Goal: Register for event/course

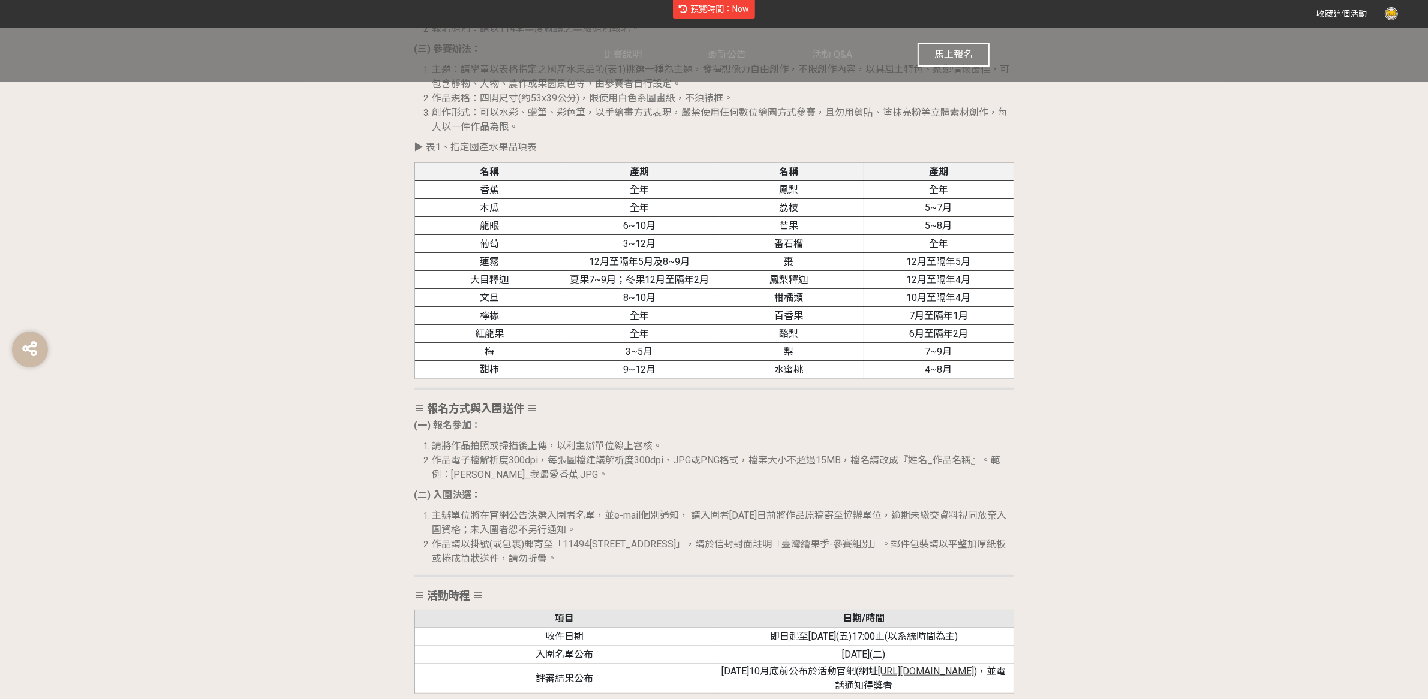
scroll to position [1402, 0]
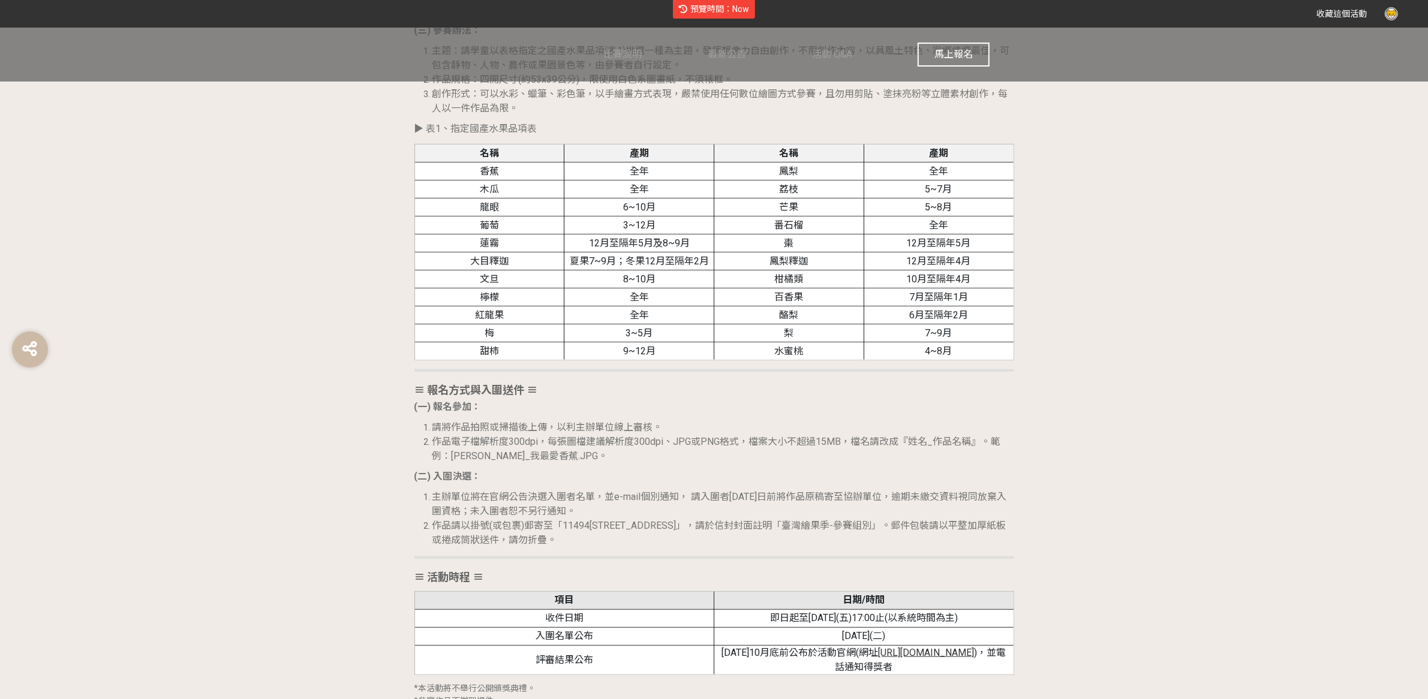
click at [958, 64] on button "馬上報名" at bounding box center [954, 55] width 72 height 24
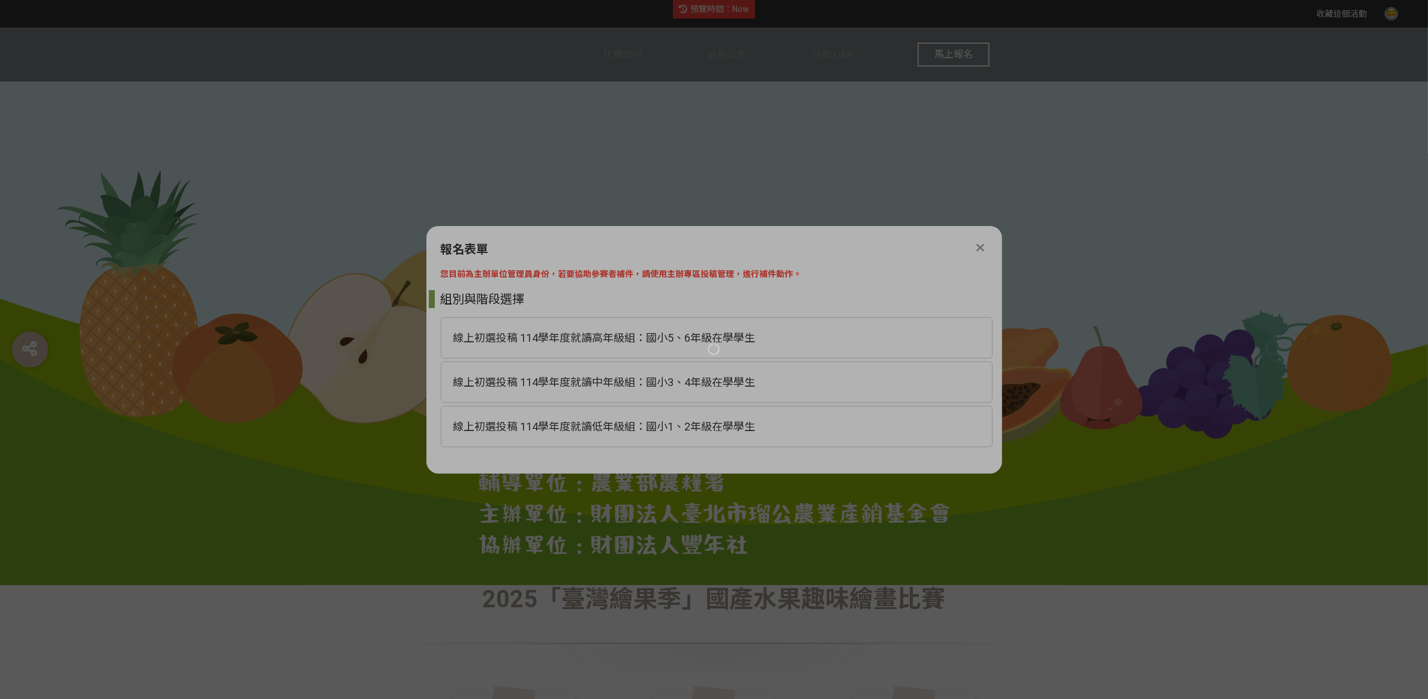
scroll to position [0, 0]
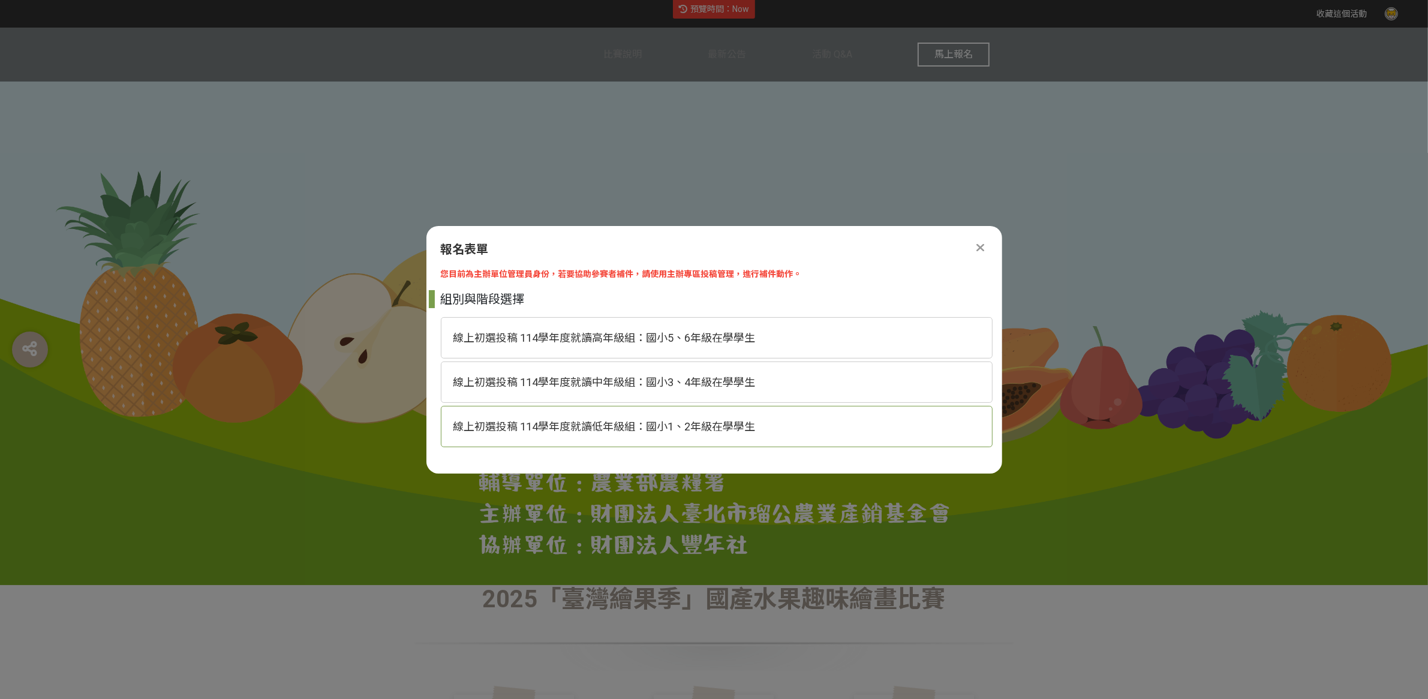
click at [751, 420] on span "線上初選投稿 114學年度就讀低年級組：國小1、2年級在學學生" at bounding box center [604, 426] width 302 height 13
select select "185293:185537"
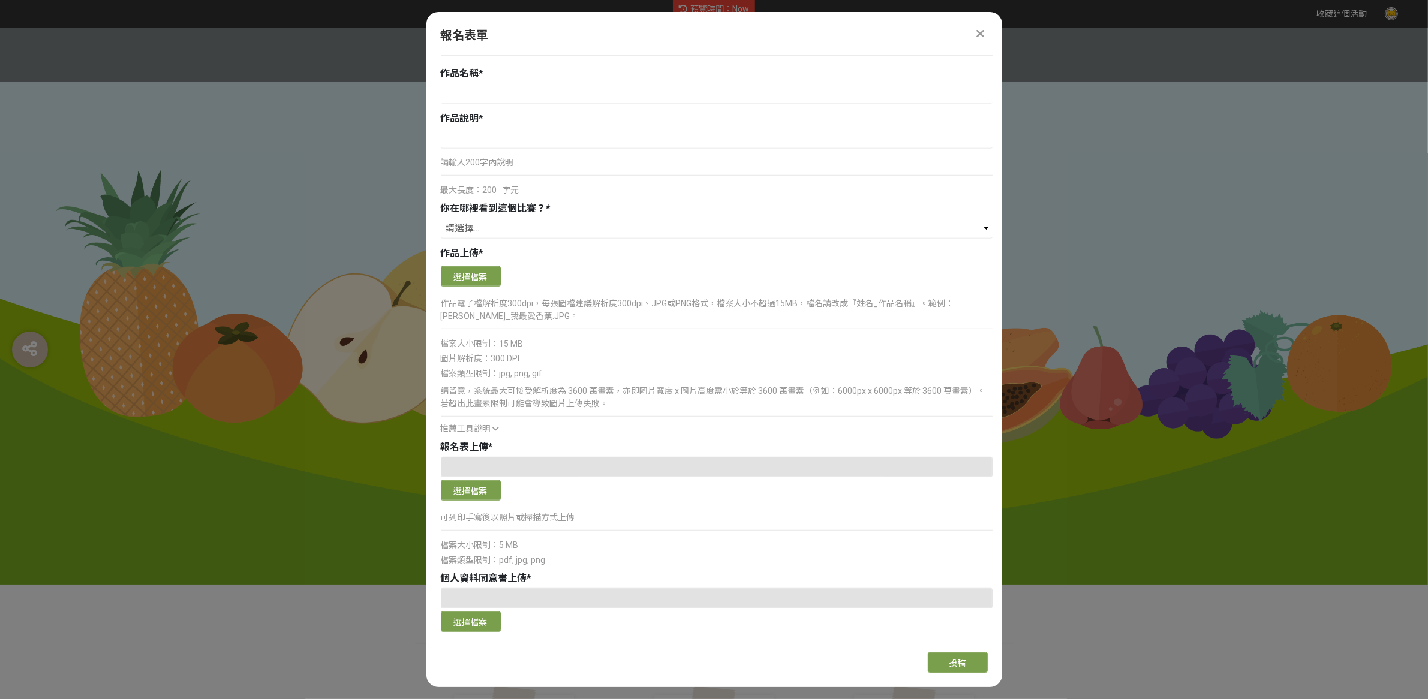
scroll to position [786, 0]
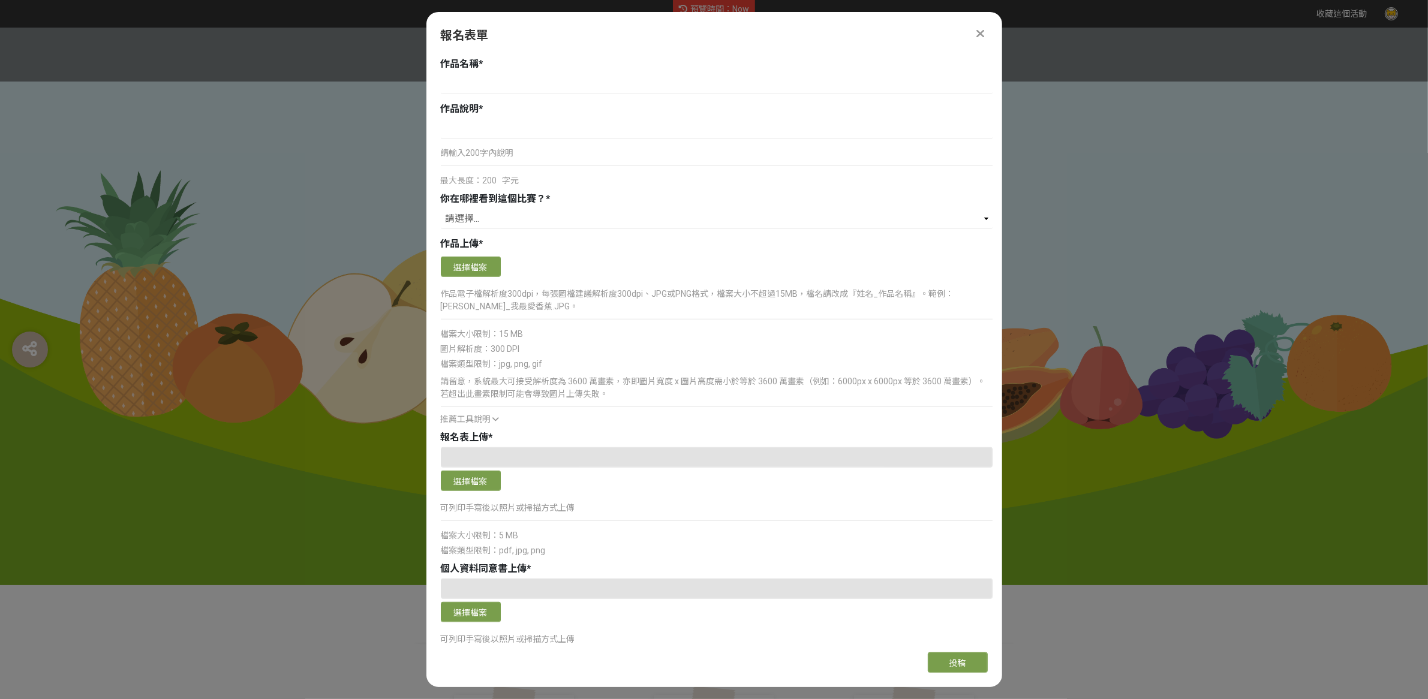
click at [484, 425] on div "推薦工具說明" at bounding box center [717, 419] width 552 height 13
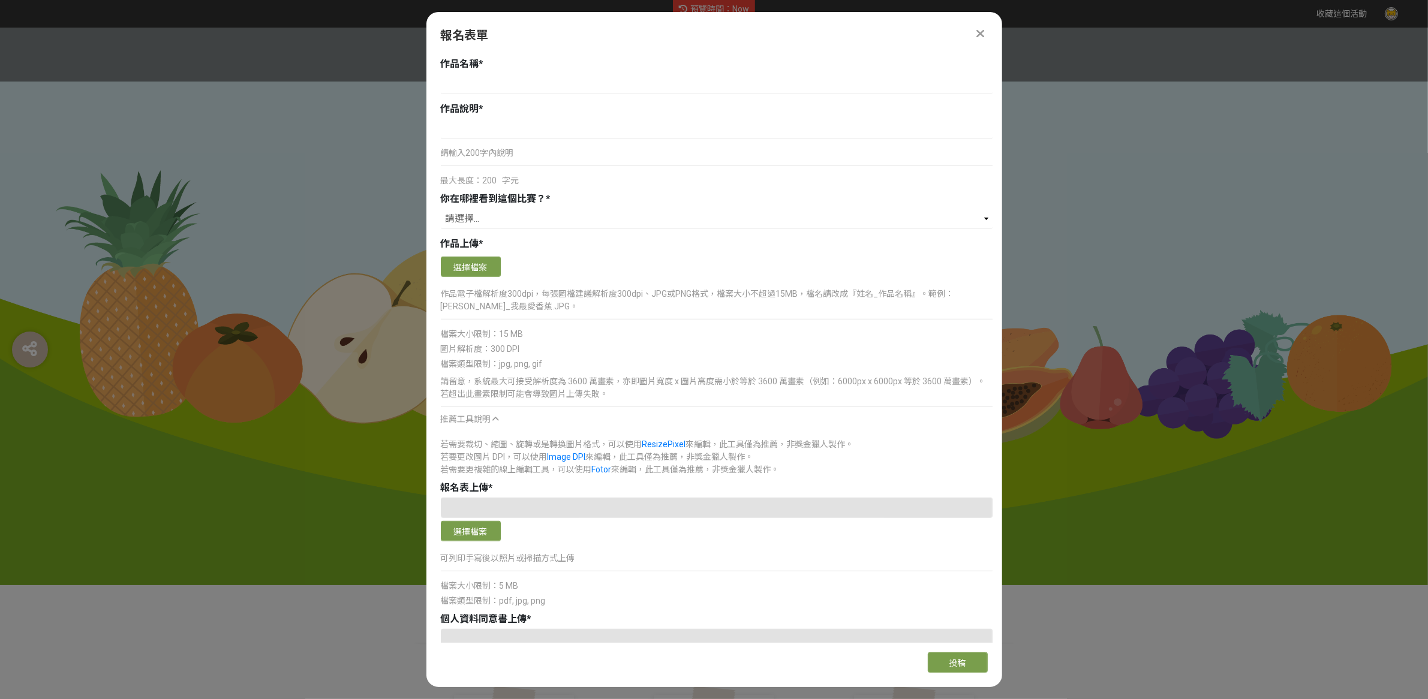
click at [986, 37] on div at bounding box center [980, 33] width 14 height 14
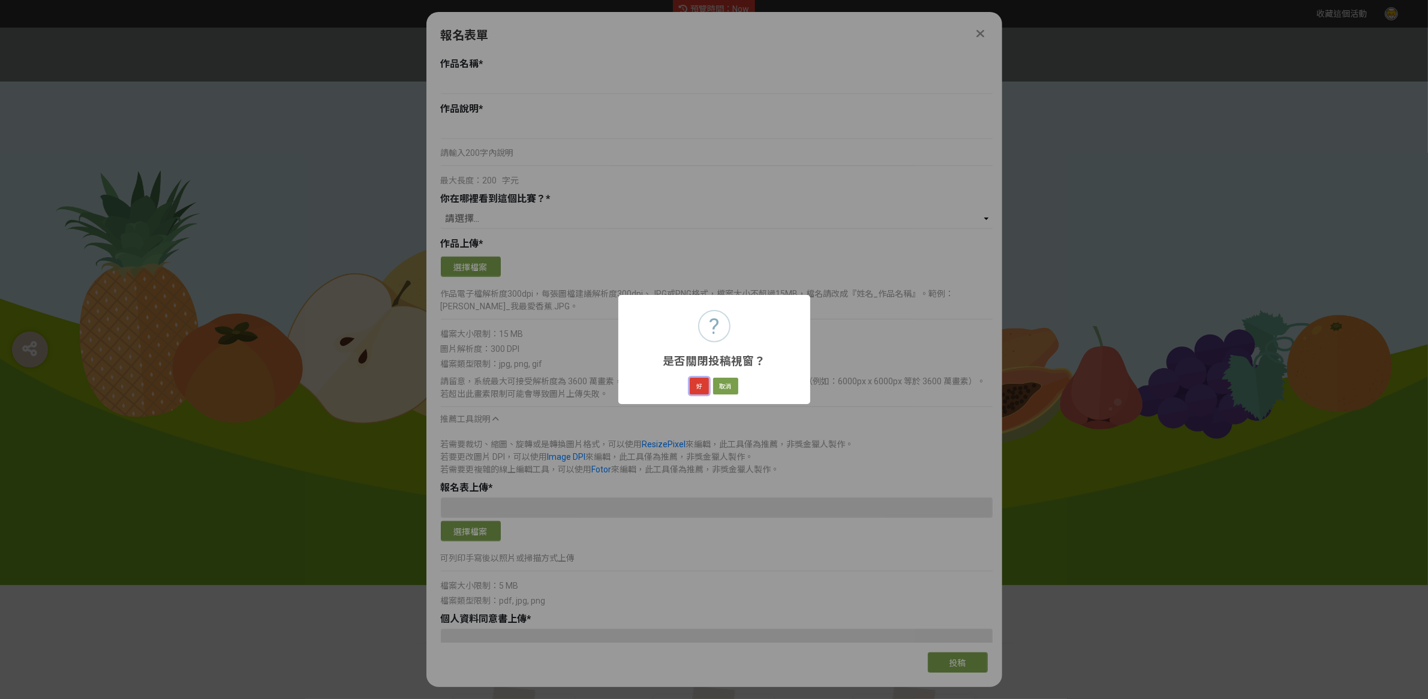
click at [690, 389] on button "好" at bounding box center [699, 386] width 19 height 17
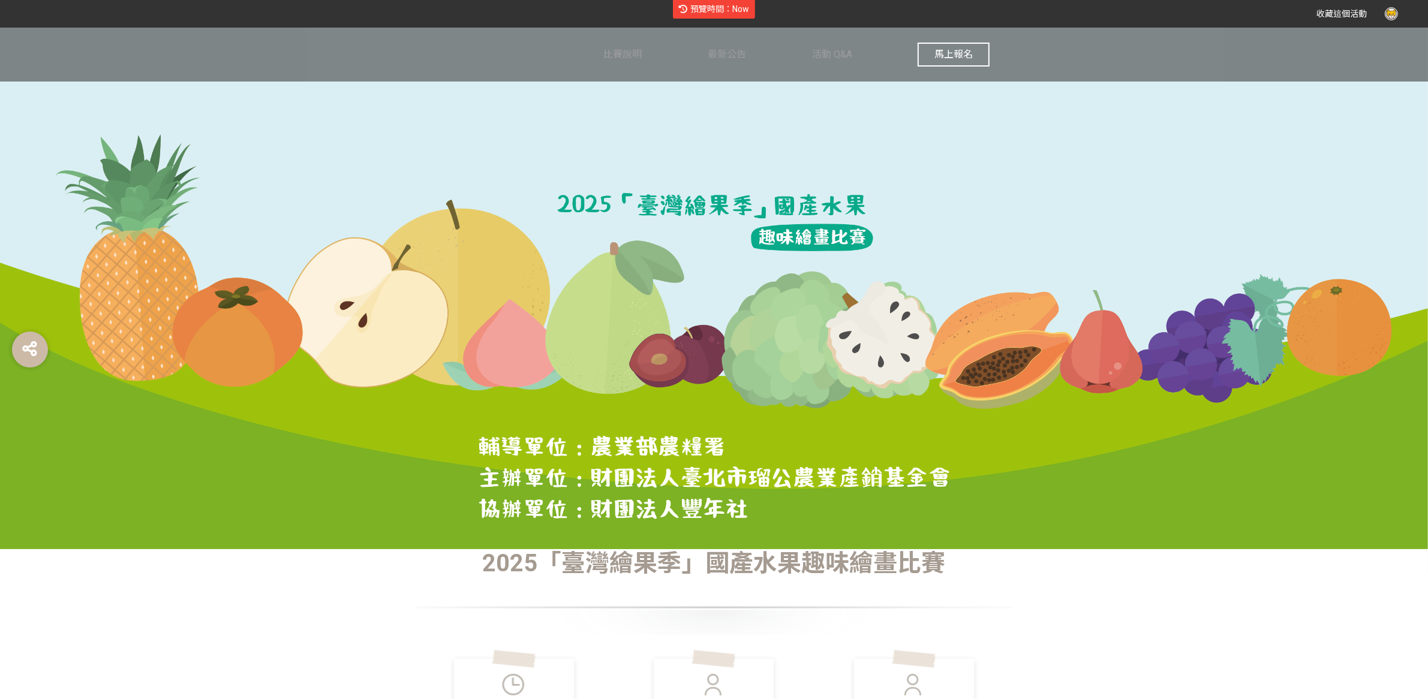
scroll to position [132, 0]
